Goal: Find specific page/section: Locate a particular part of the current website

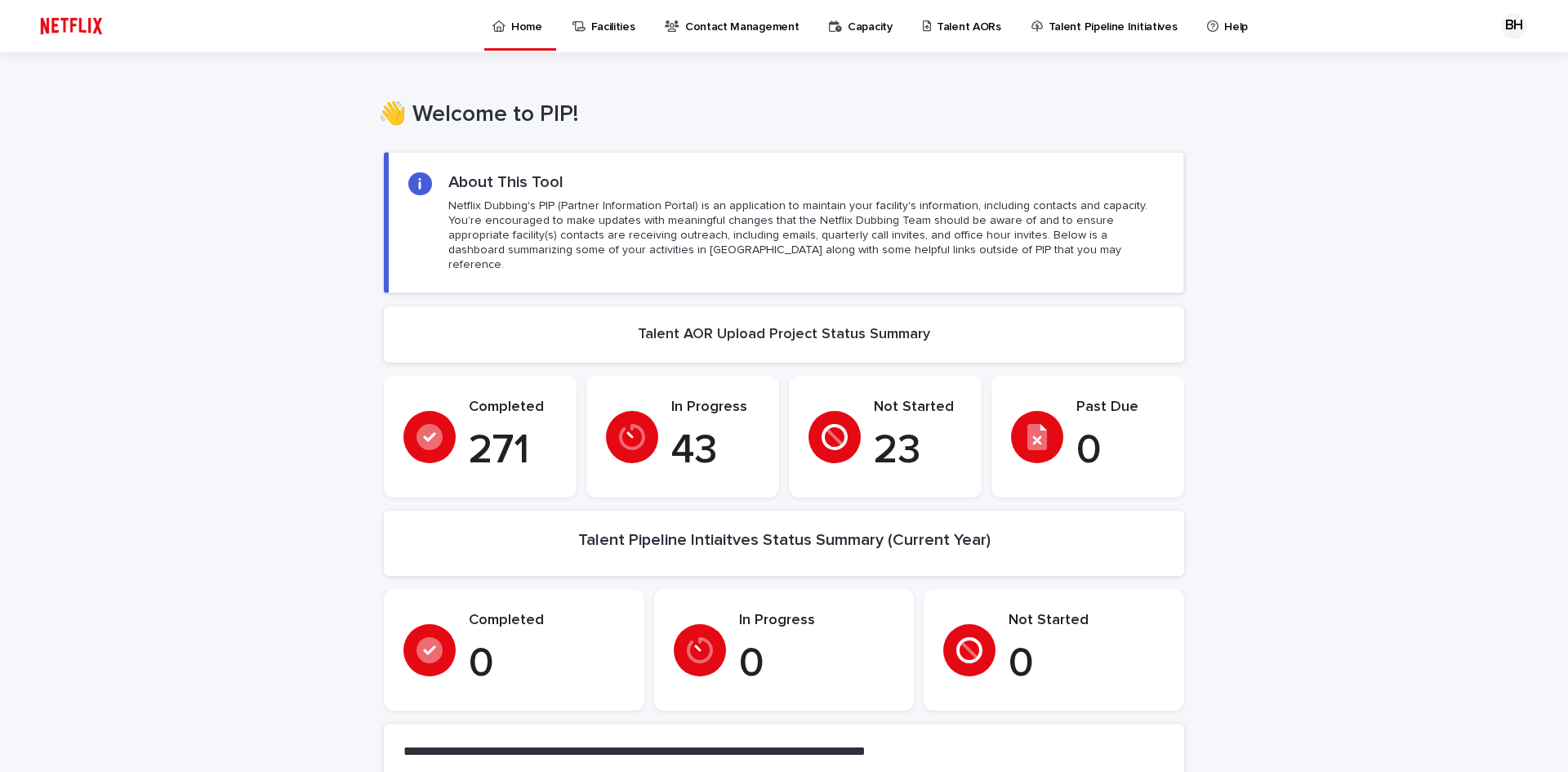
click at [932, 35] on link "Talent AORs" at bounding box center [964, 25] width 87 height 51
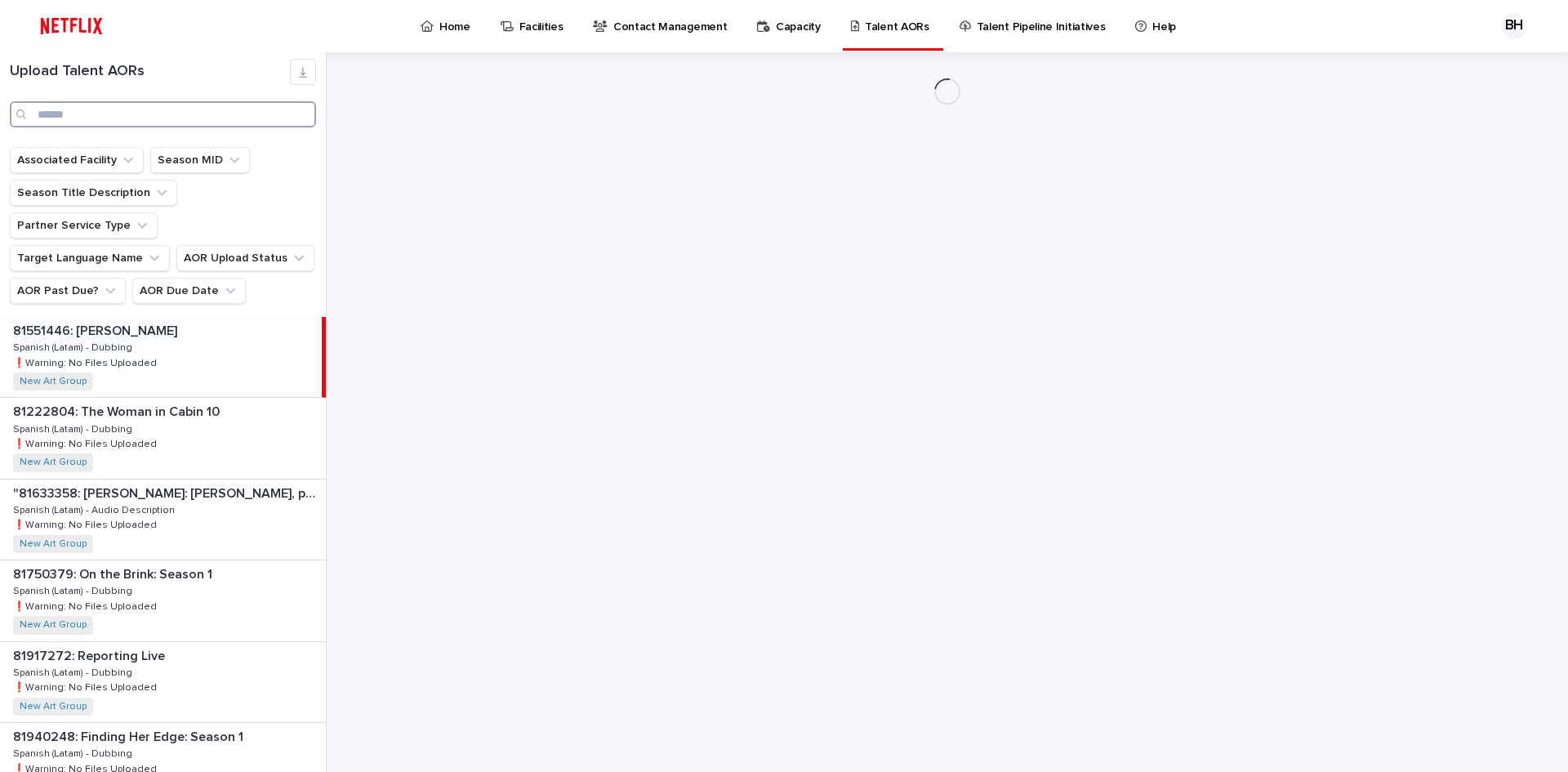
click at [196, 114] on input "Search" at bounding box center [162, 114] width 306 height 26
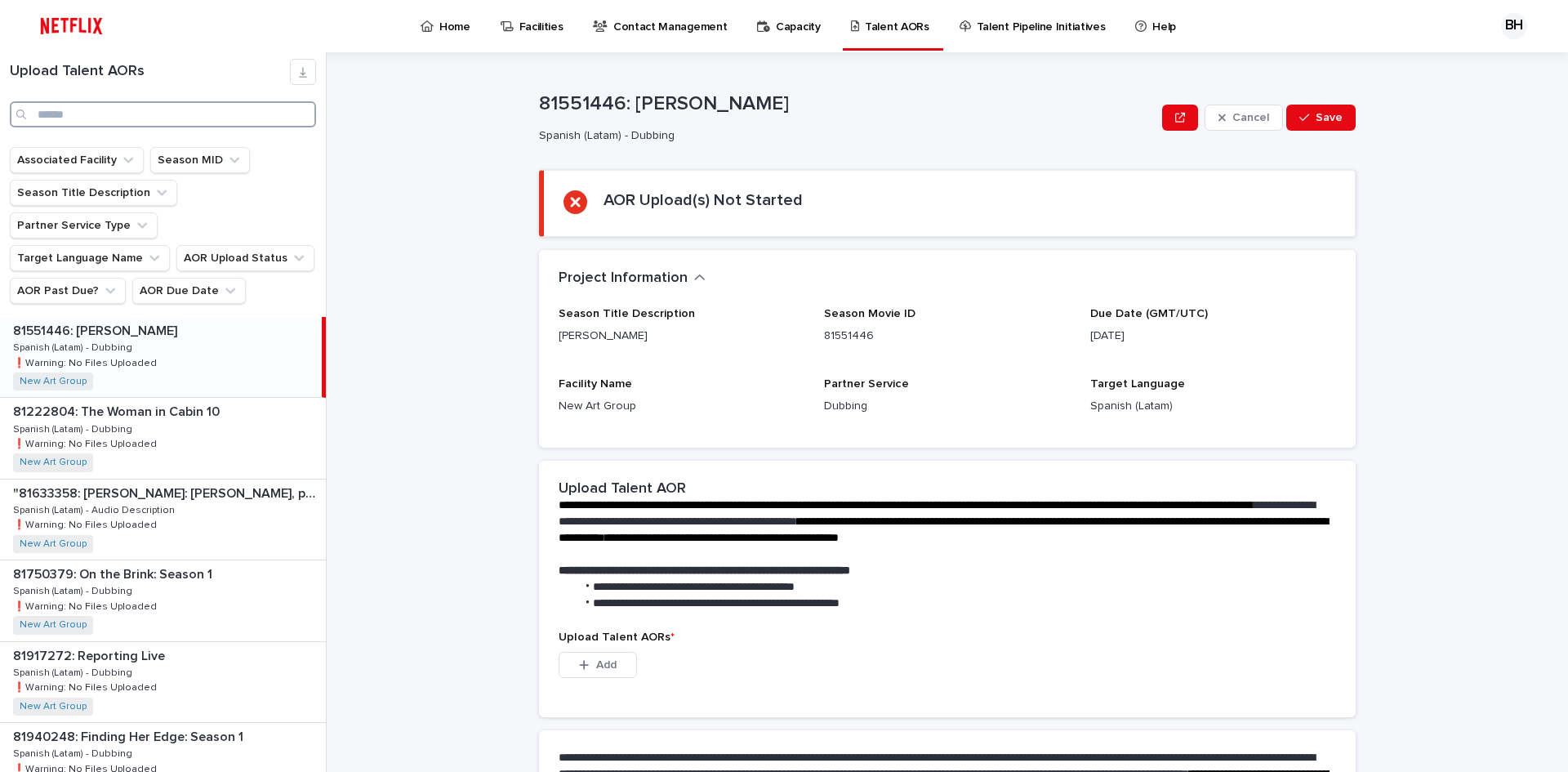
paste input "********"
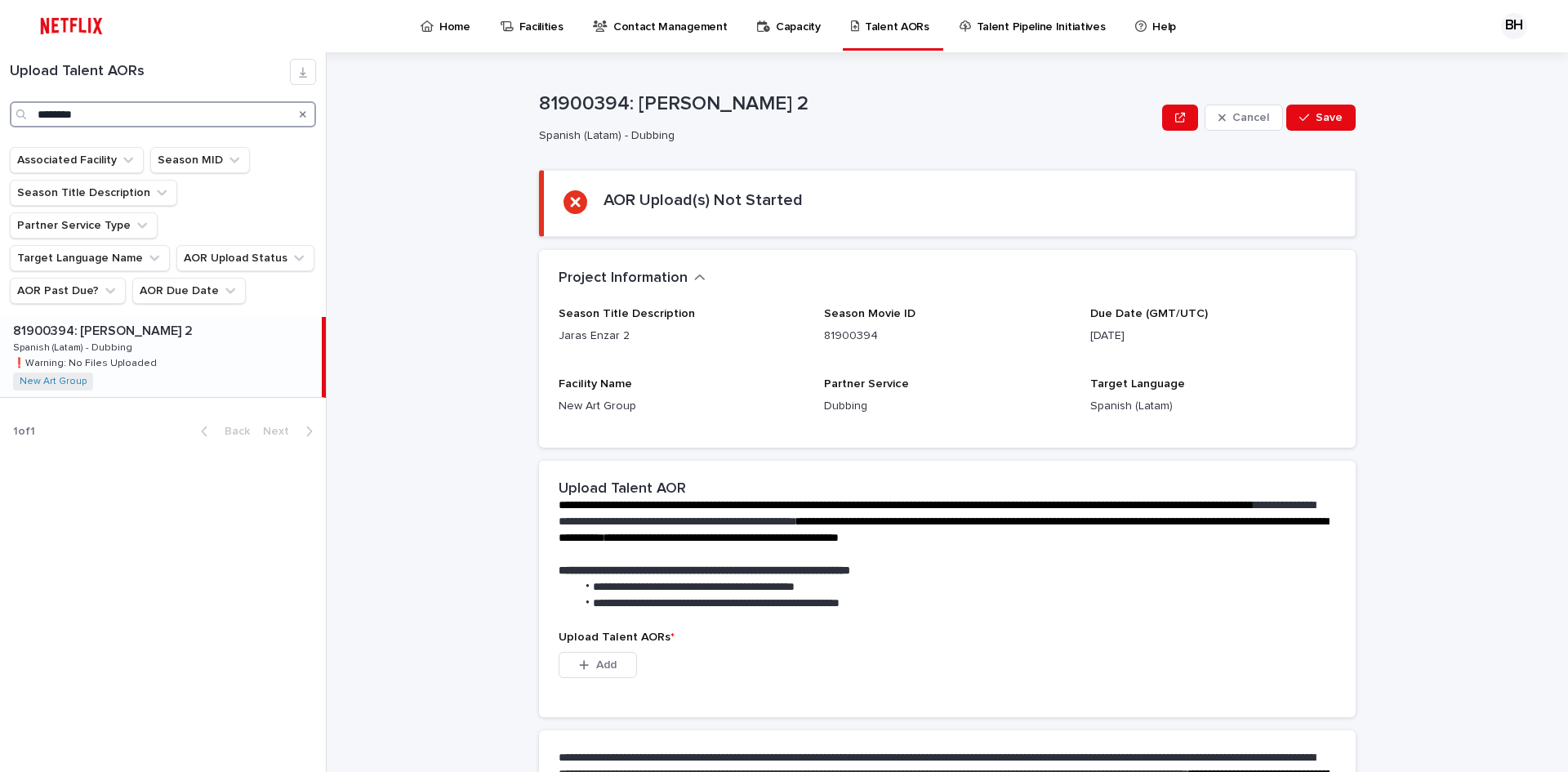
paste input "Search"
drag, startPoint x: 135, startPoint y: 114, endPoint x: -34, endPoint y: 107, distance: 169.1
click at [0, 107] on html "Home Facilities Contact Management Capacity Talent AORs Talent Pipeline Initiat…" at bounding box center [784, 386] width 1568 height 772
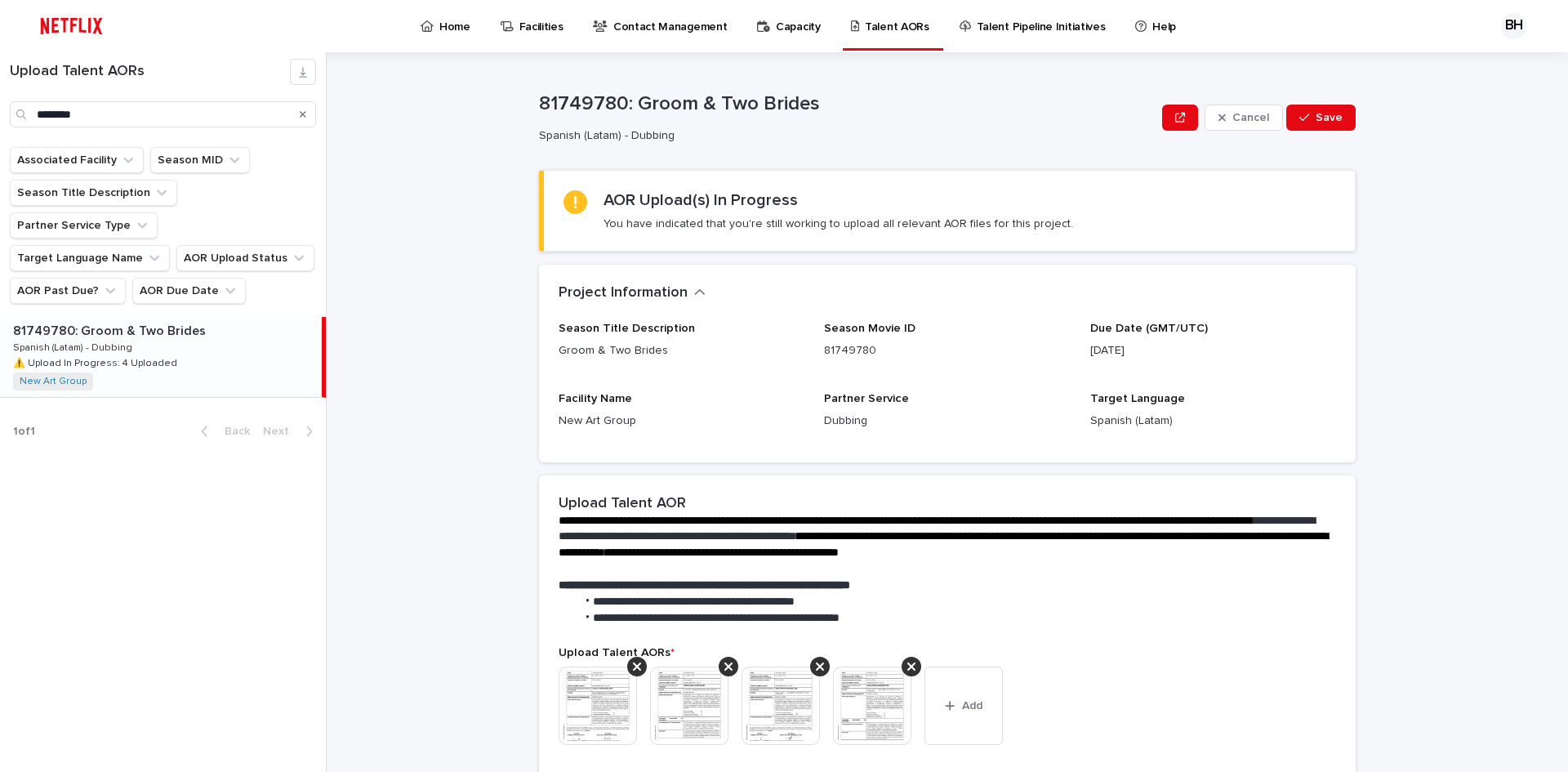
drag, startPoint x: 1145, startPoint y: 352, endPoint x: 1058, endPoint y: 352, distance: 87.0
click at [1058, 352] on div "Season Title Description Groom & Two Brides Season Movie ID 81749780 Due Date (…" at bounding box center [948, 382] width 778 height 121
drag, startPoint x: 106, startPoint y: 121, endPoint x: 23, endPoint y: 112, distance: 83.5
click at [23, 112] on div "********" at bounding box center [162, 114] width 306 height 26
paste input "Search"
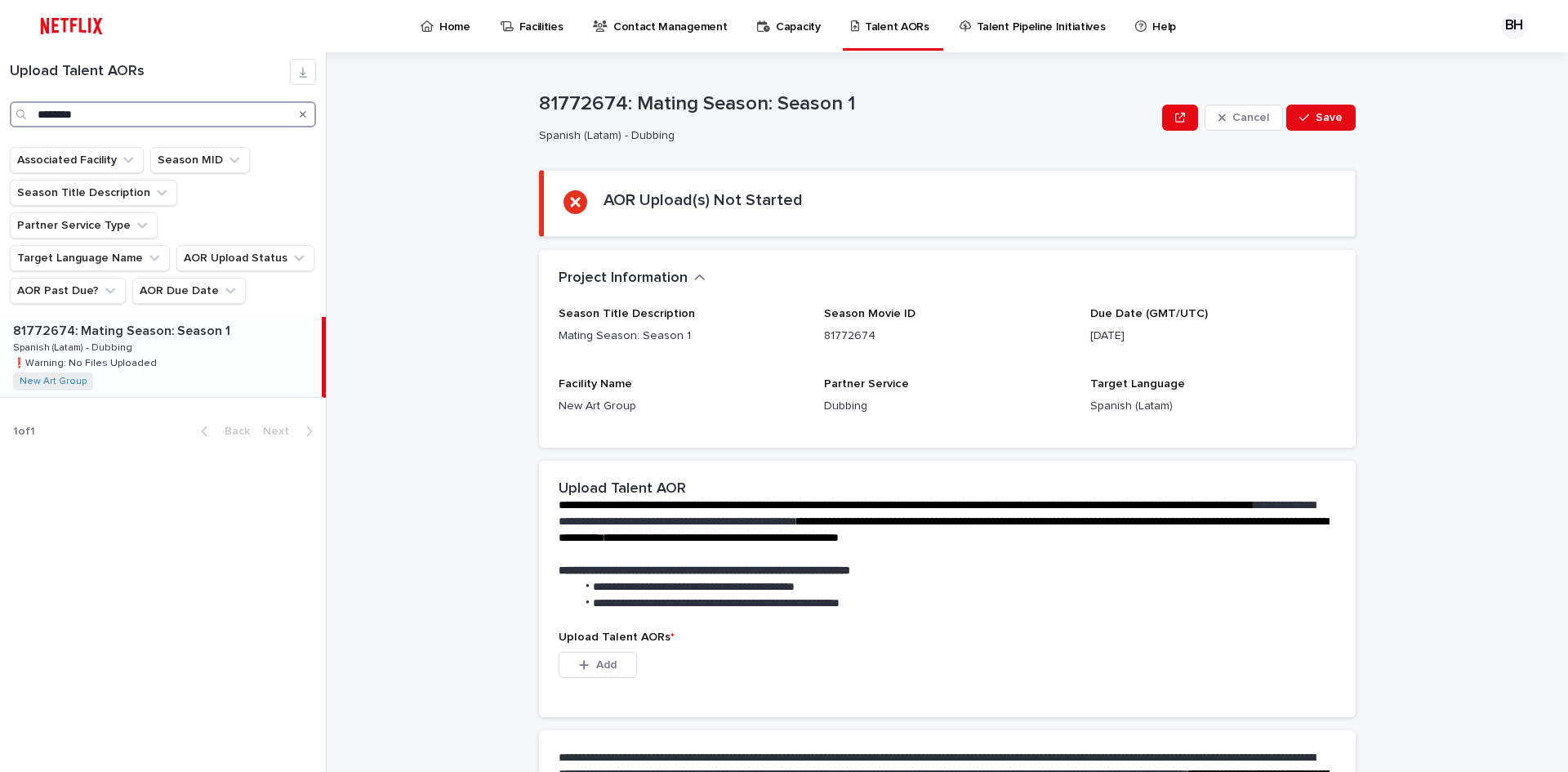
type input "********"
drag, startPoint x: 193, startPoint y: 109, endPoint x: -6, endPoint y: 109, distance: 199.0
click at [0, 109] on html "Home Facilities Contact Management Capacity Talent AORs Talent Pipeline Initiat…" at bounding box center [784, 386] width 1568 height 772
type input "*****"
click at [187, 317] on div "81734567: My Secret Santa 81734567: My Secret Santa Spanish (Latam) - Dubbing S…" at bounding box center [160, 357] width 321 height 80
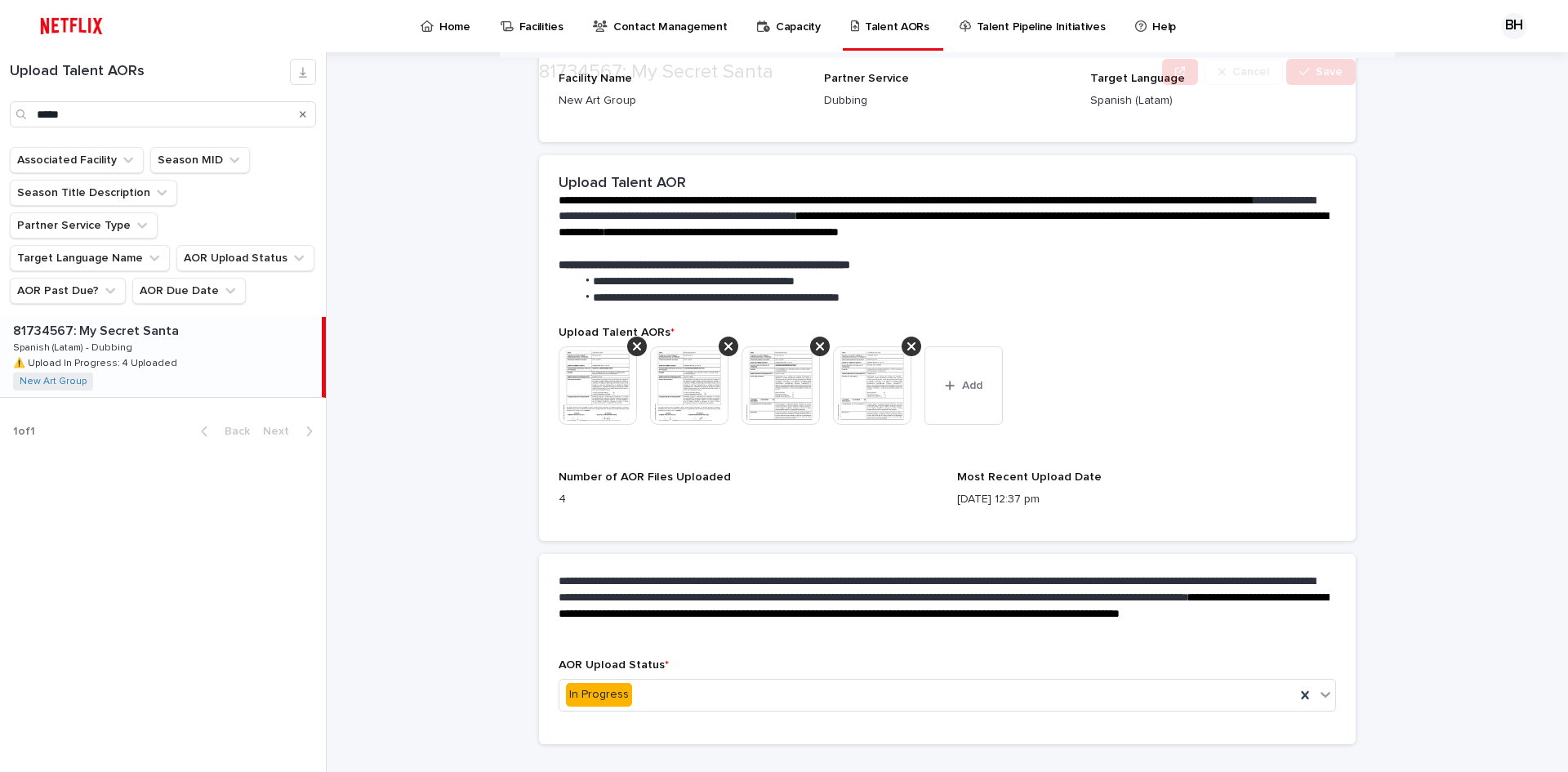
scroll to position [351, 0]
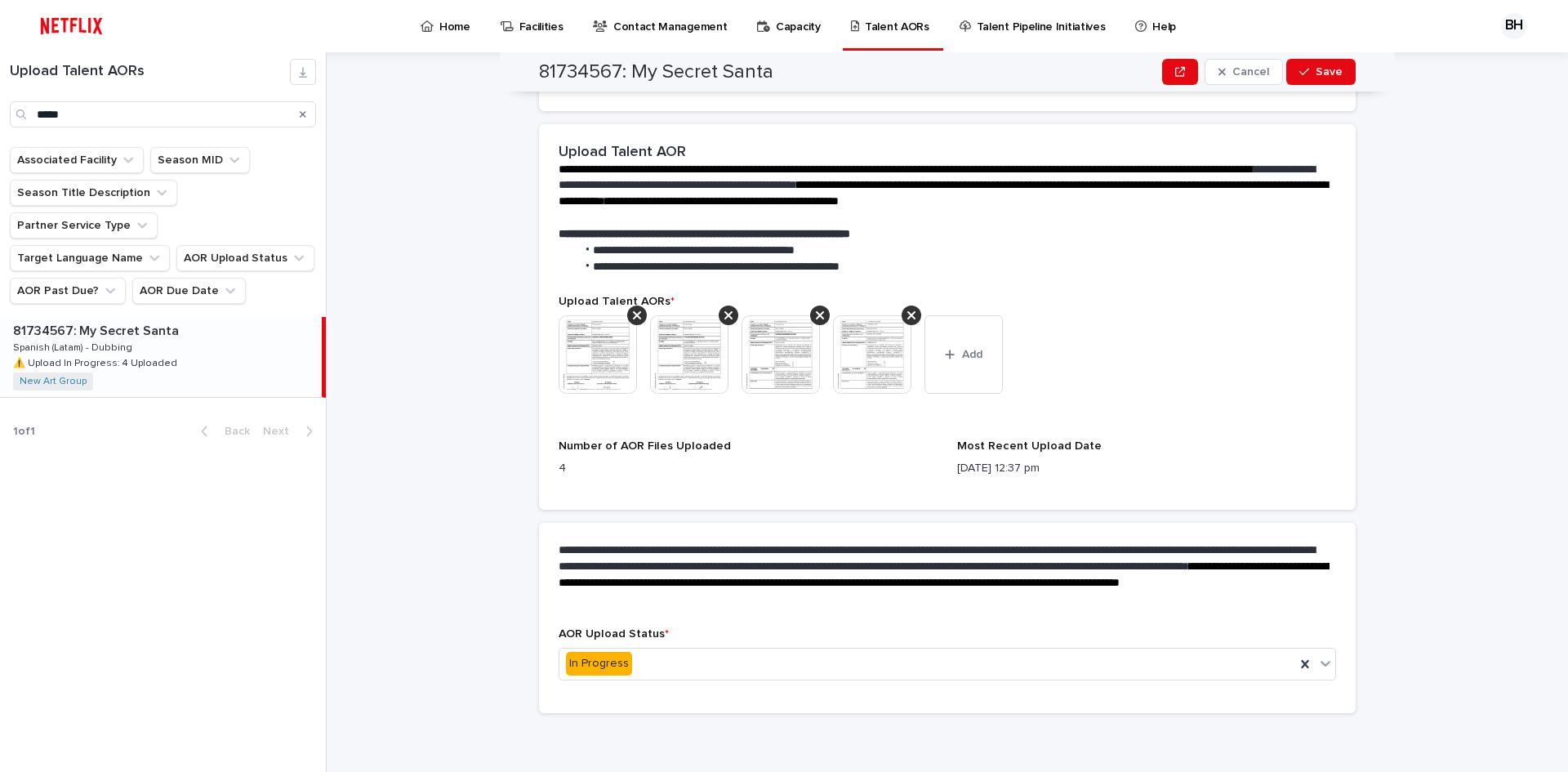
click at [774, 355] on img at bounding box center [781, 355] width 78 height 78
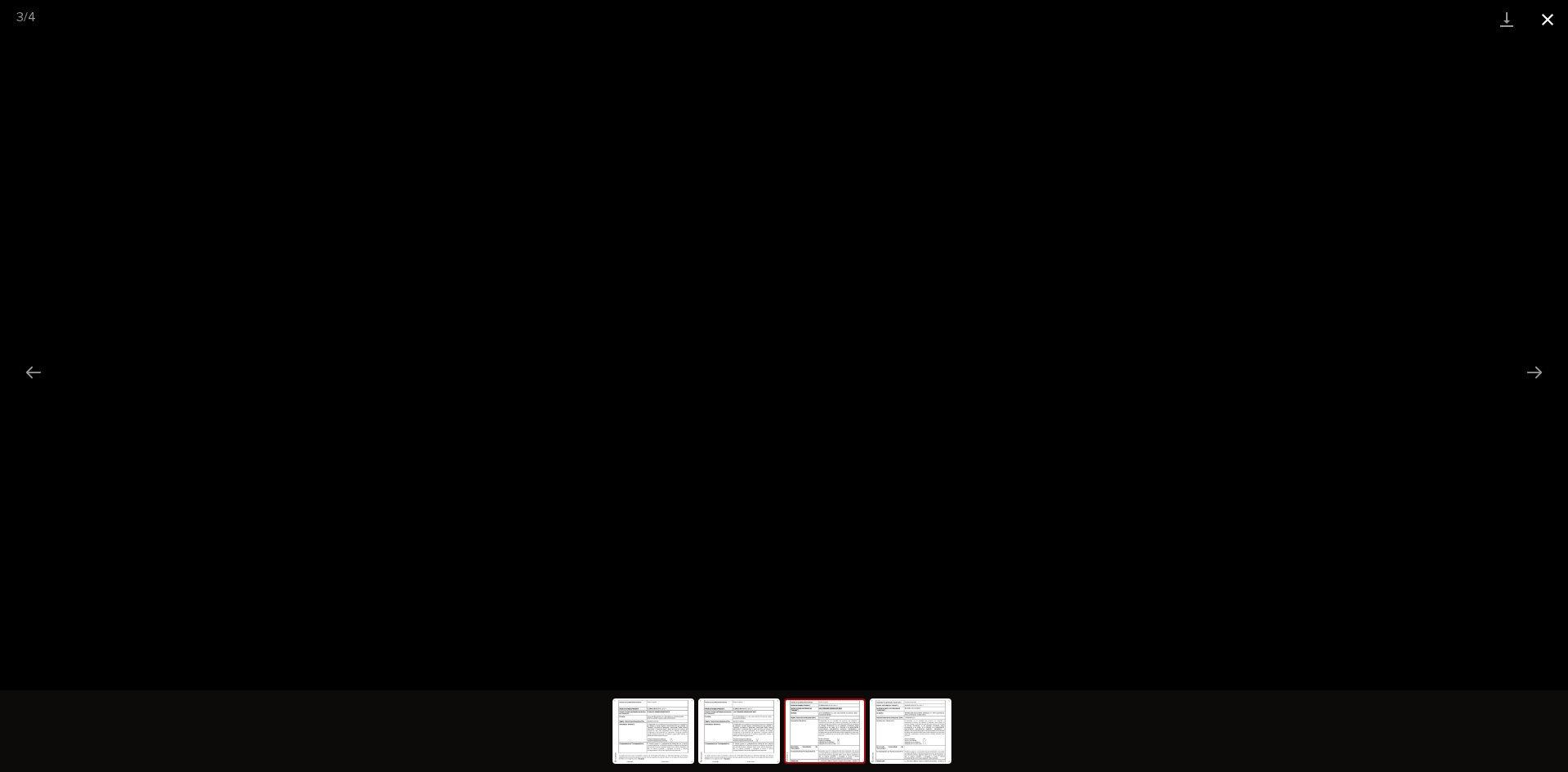
click at [1551, 18] on button "Close gallery" at bounding box center [1547, 19] width 41 height 38
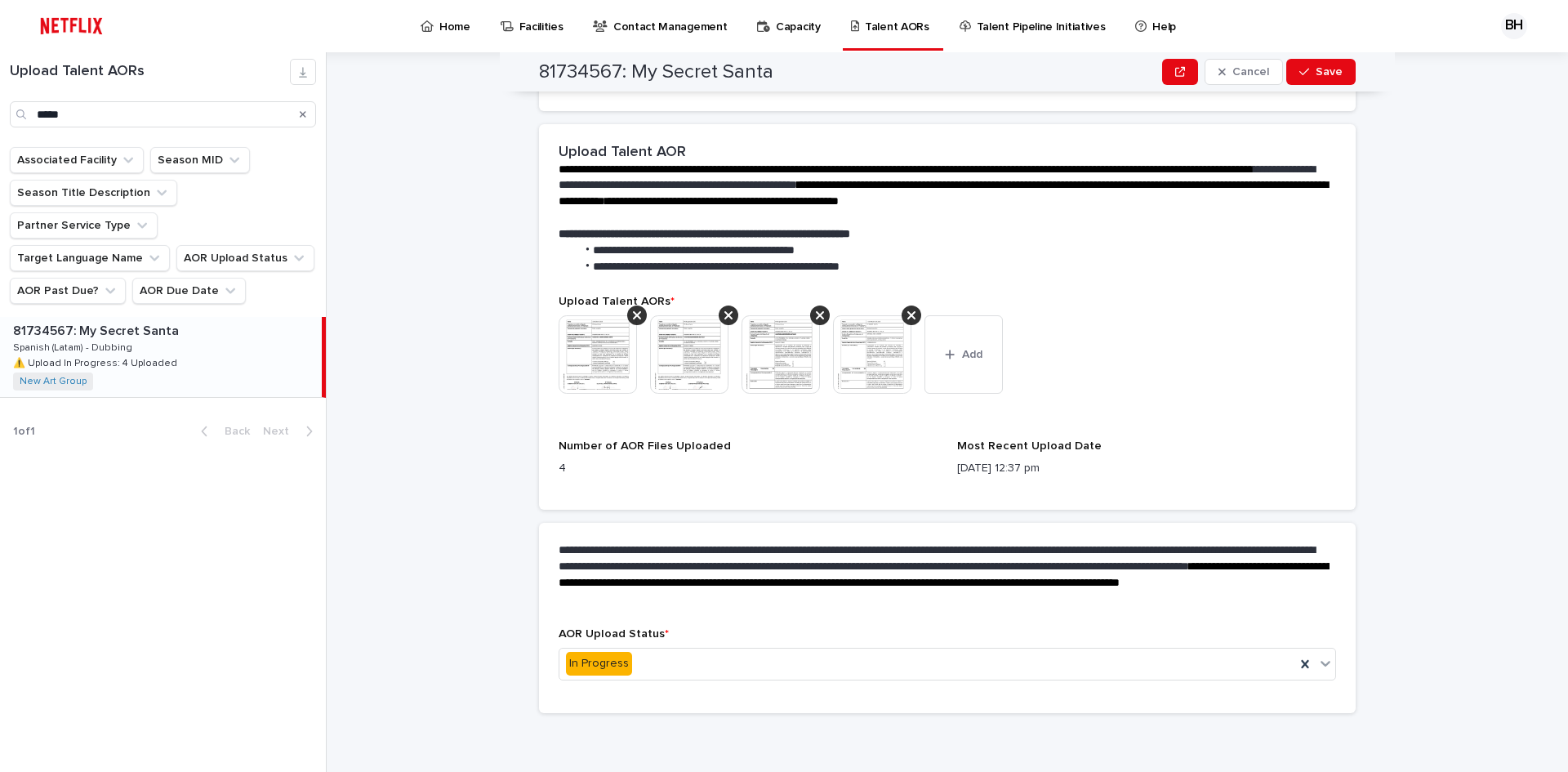
click at [884, 367] on img at bounding box center [872, 355] width 78 height 78
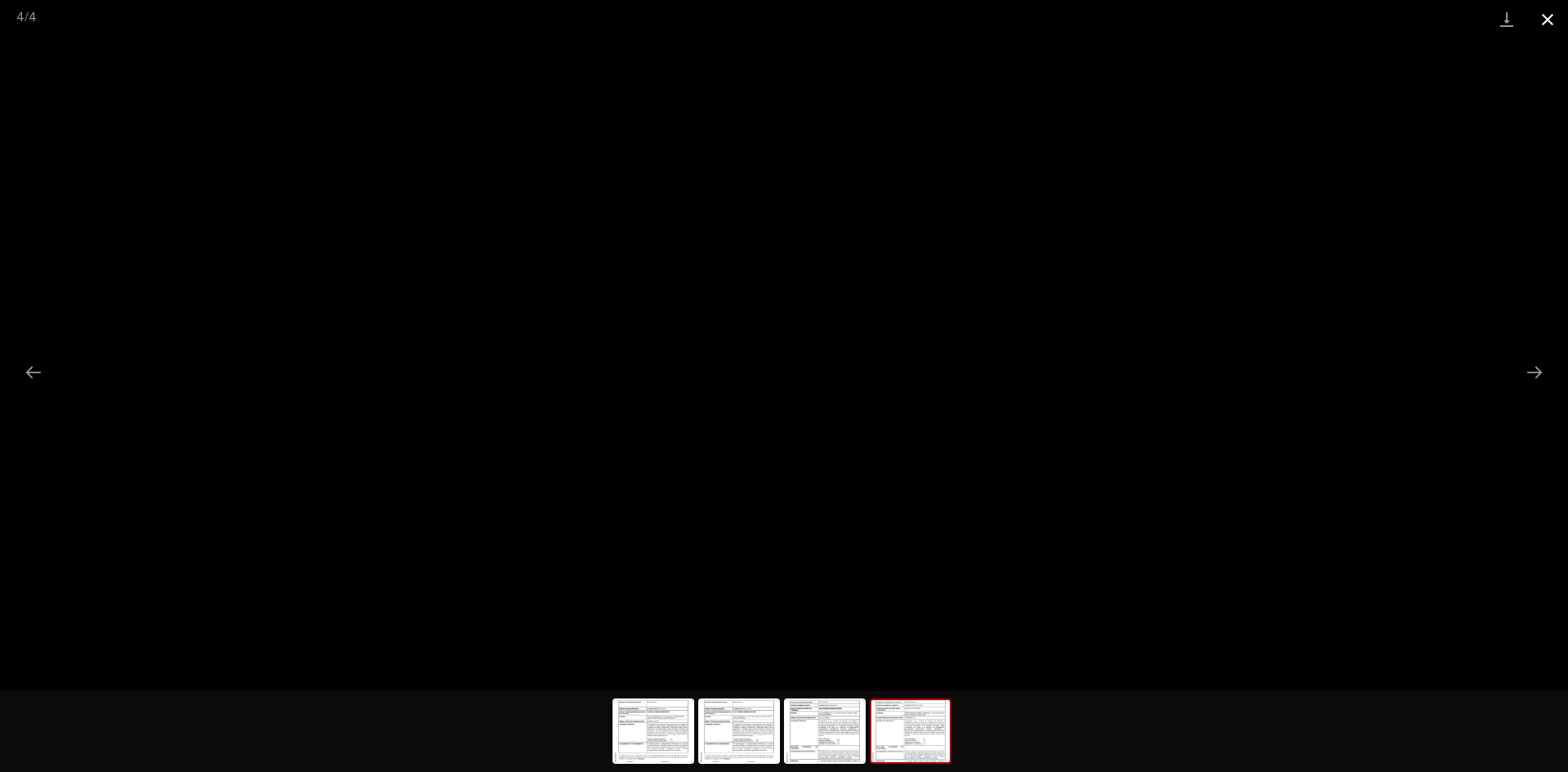
click at [1550, 18] on button "Close gallery" at bounding box center [1547, 19] width 41 height 38
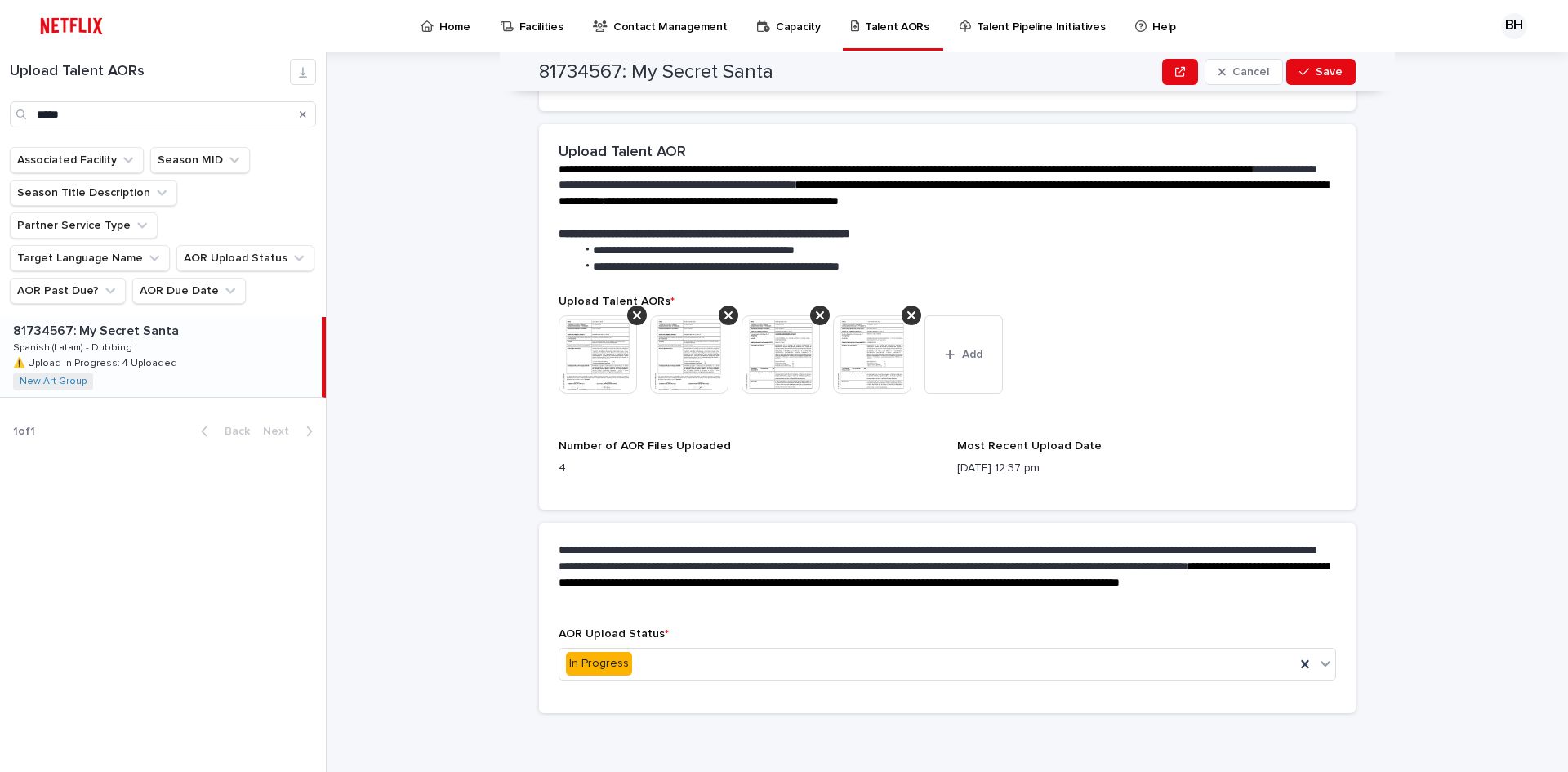
click at [691, 362] on img at bounding box center [689, 355] width 78 height 78
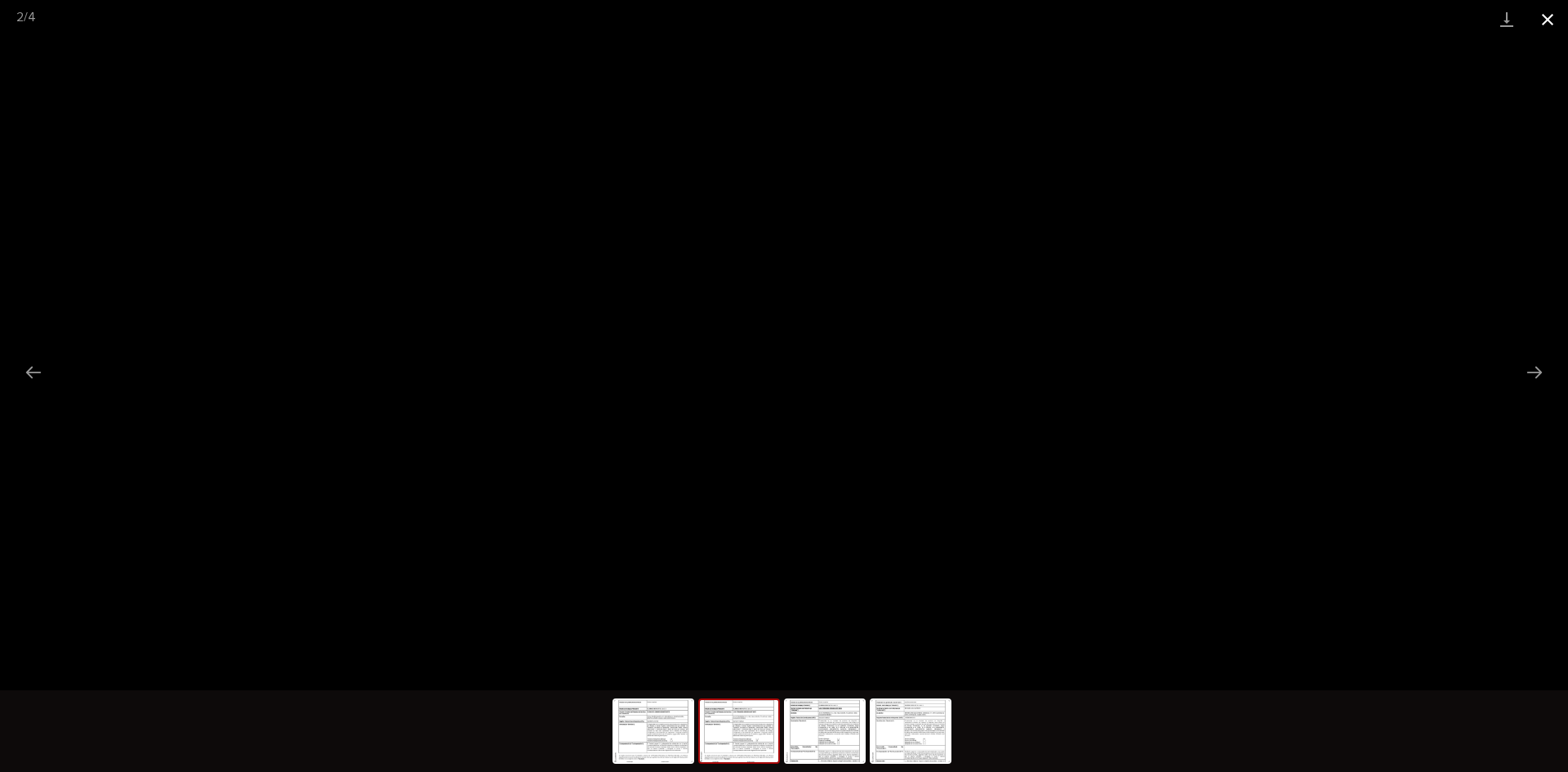
click at [1547, 20] on button "Close gallery" at bounding box center [1547, 19] width 41 height 38
